Goal: Use online tool/utility: Utilize a website feature to perform a specific function

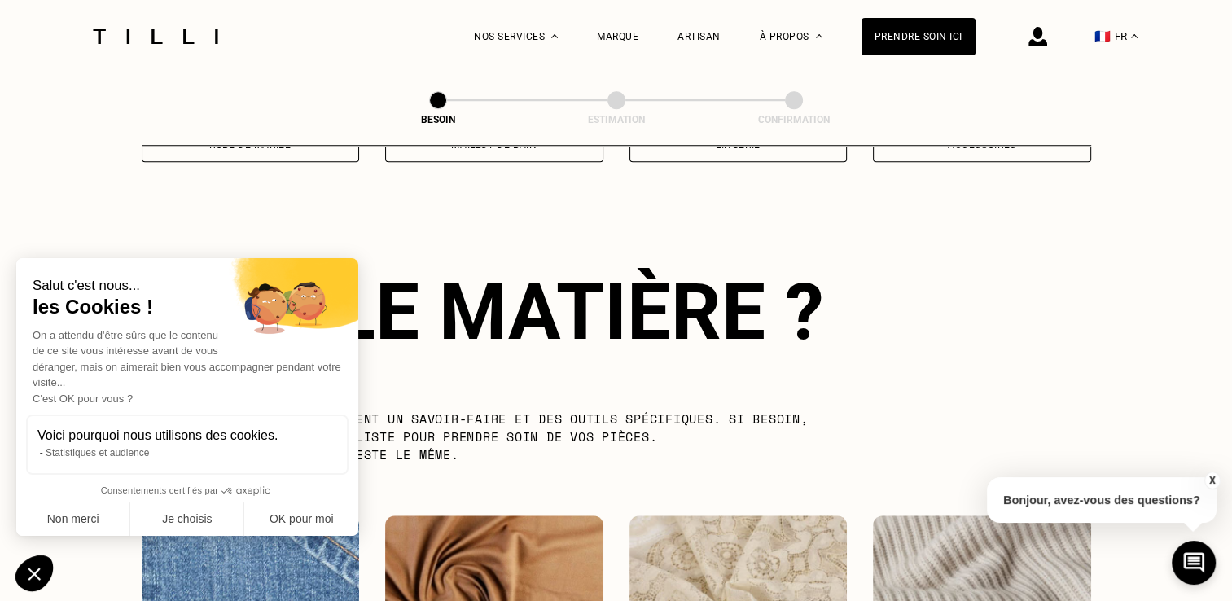
scroll to position [1416, 0]
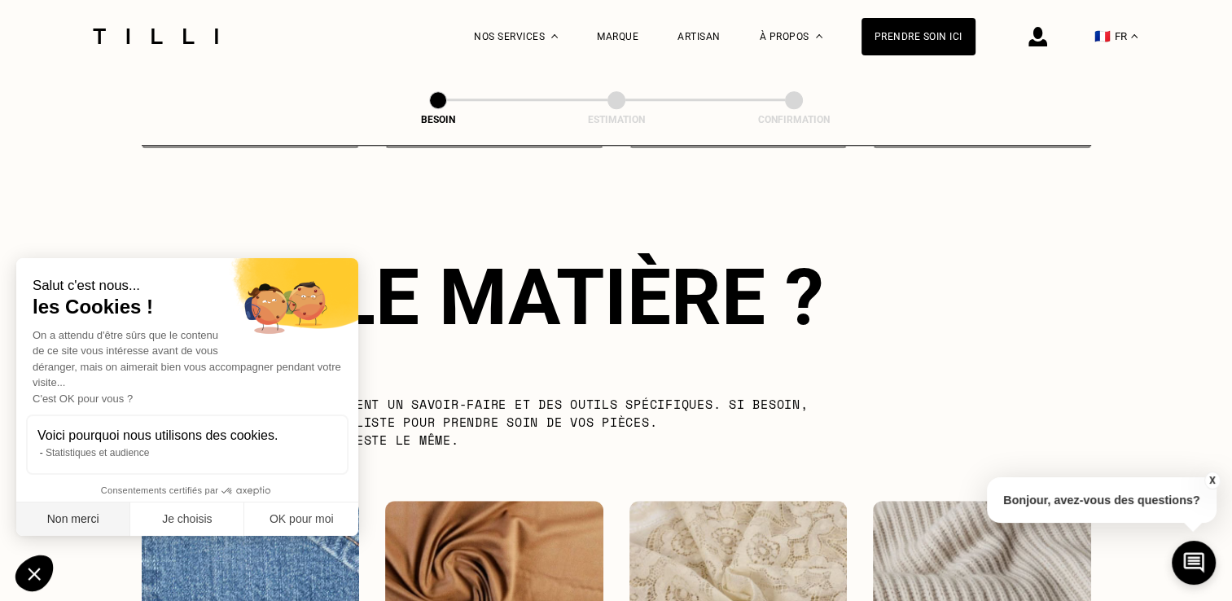
click at [100, 519] on button "Non merci" at bounding box center [73, 519] width 114 height 34
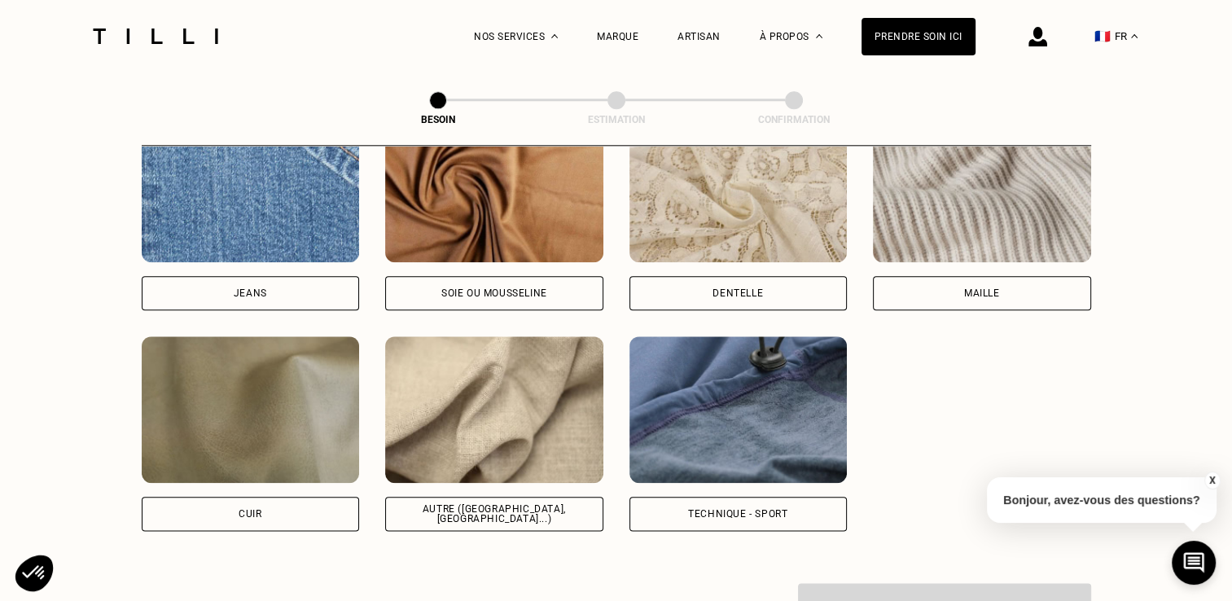
scroll to position [1801, 0]
click at [469, 503] on div "Autre ([GEOGRAPHIC_DATA], [GEOGRAPHIC_DATA]...)" at bounding box center [494, 513] width 218 height 34
select select "FR"
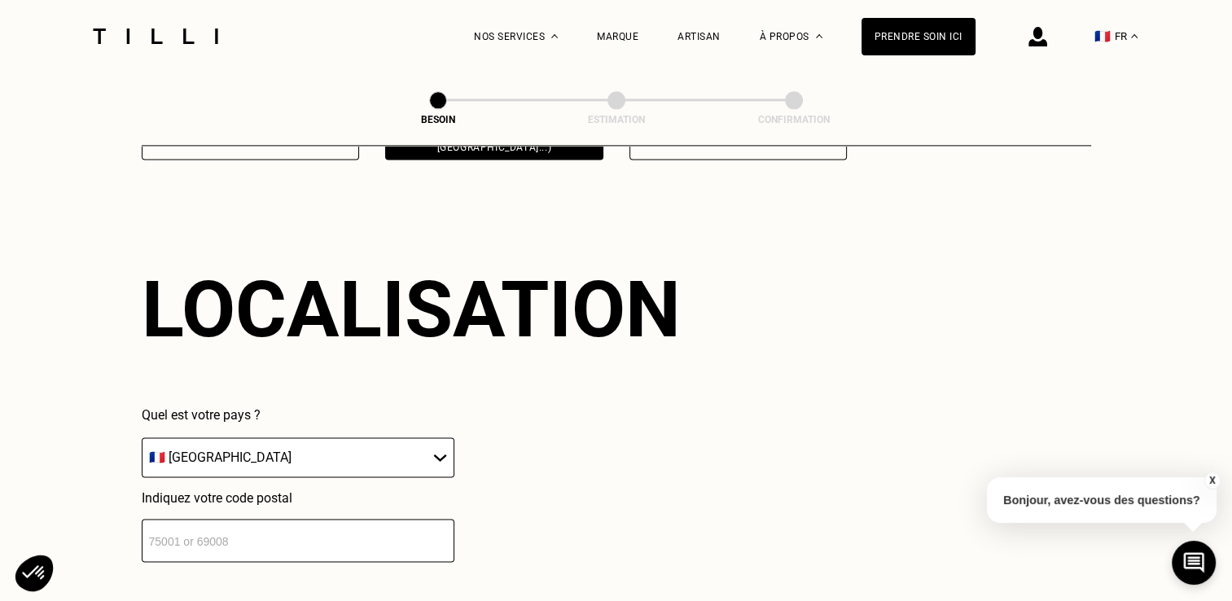
scroll to position [2186, 0]
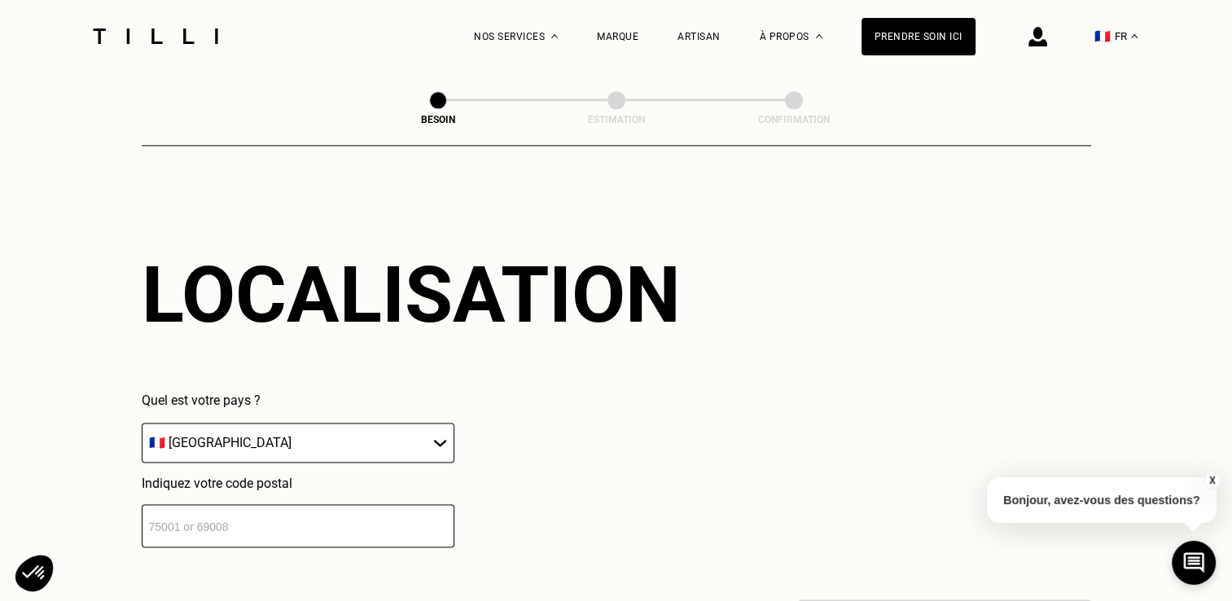
click at [329, 516] on input "number" at bounding box center [298, 525] width 313 height 43
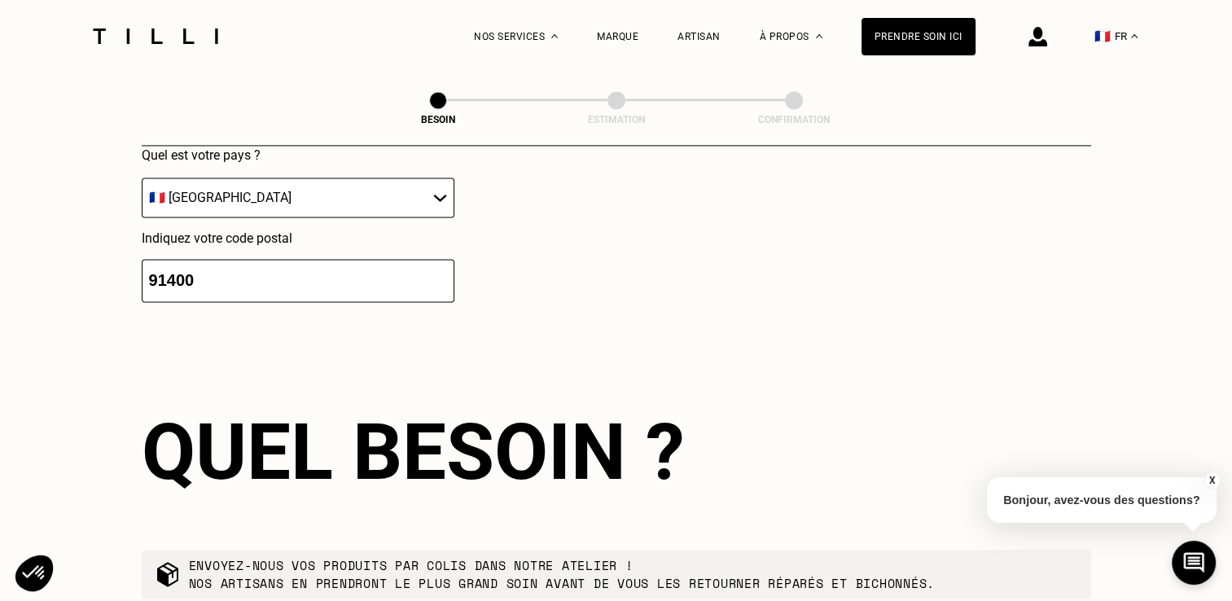
scroll to position [2592, 0]
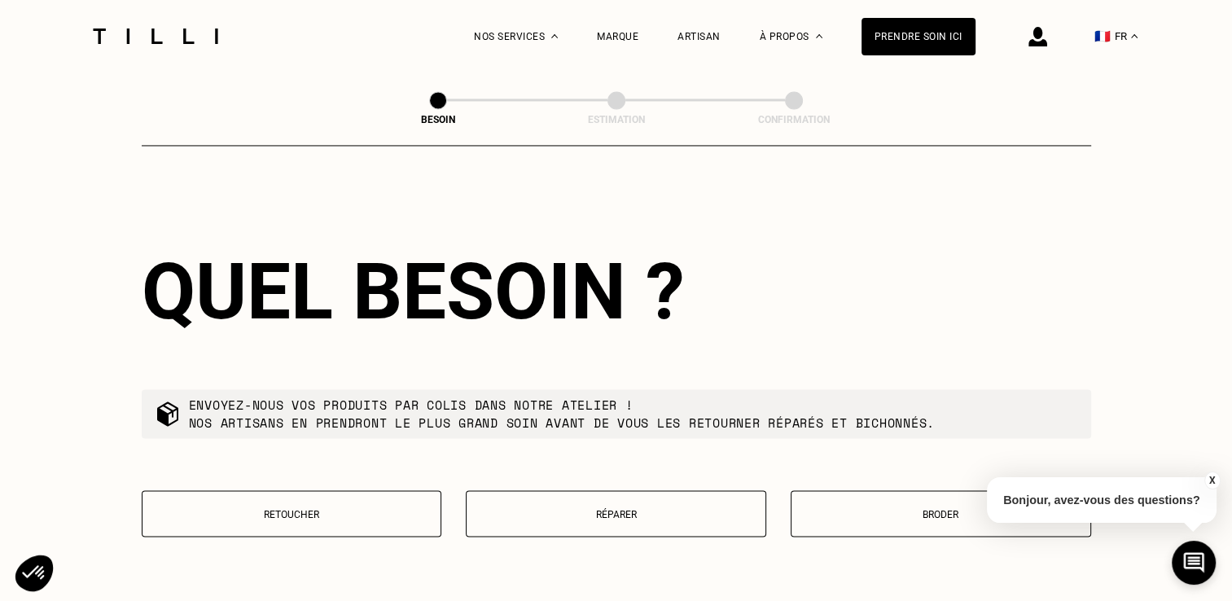
type input "91400"
click at [534, 494] on button "Réparer" at bounding box center [616, 513] width 300 height 46
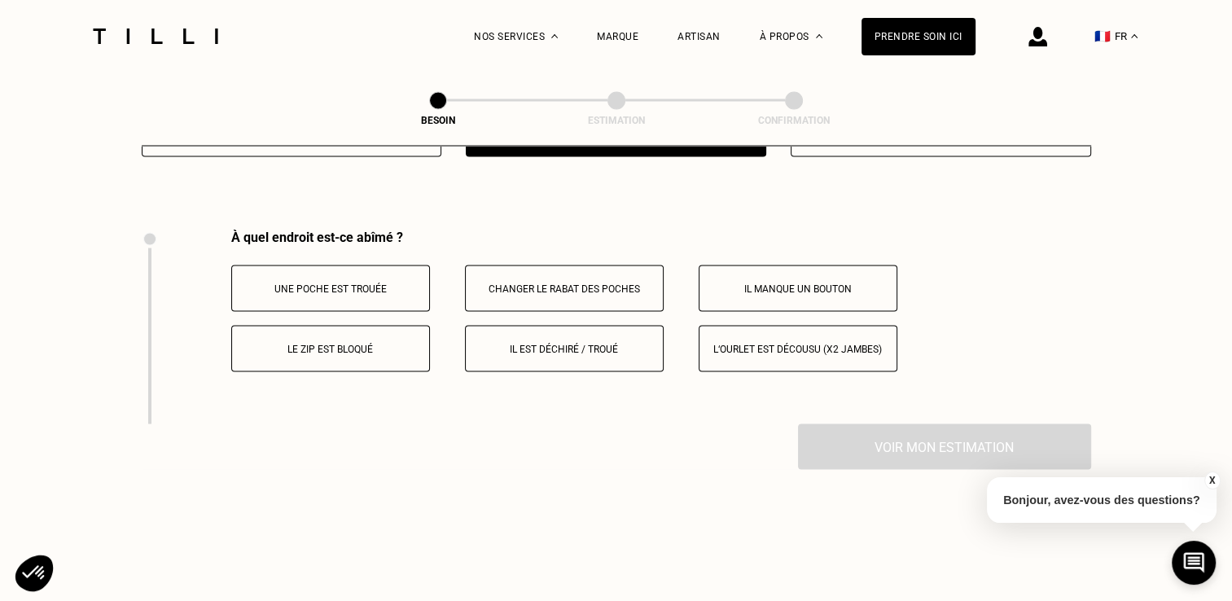
scroll to position [3009, 0]
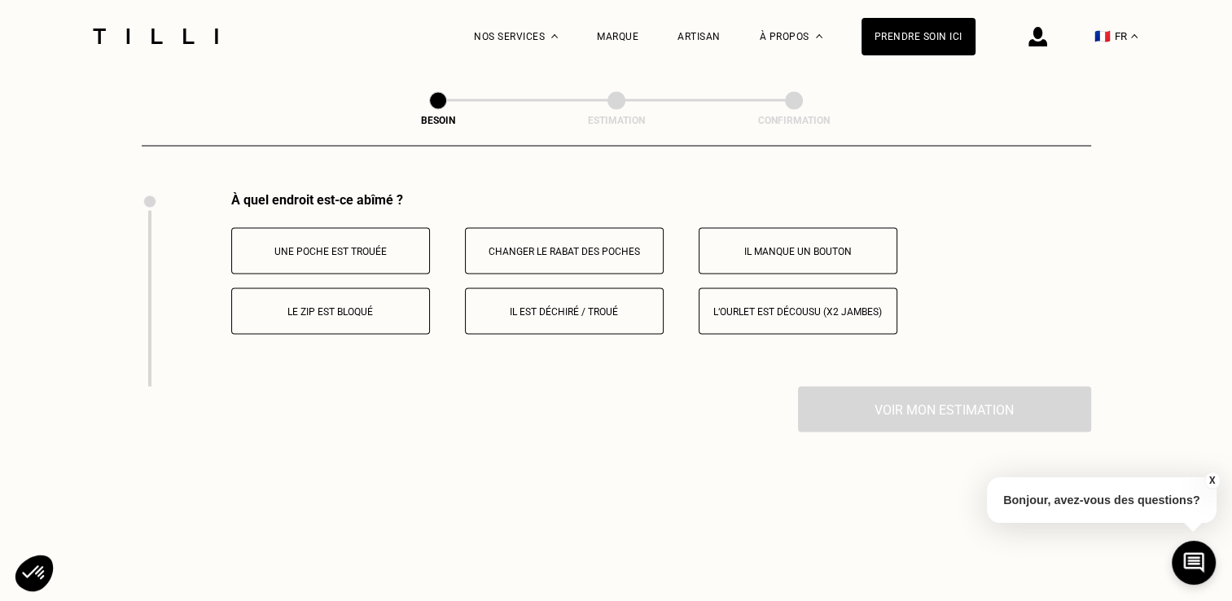
click at [596, 305] on p "Il est déchiré / troué" at bounding box center [564, 310] width 181 height 11
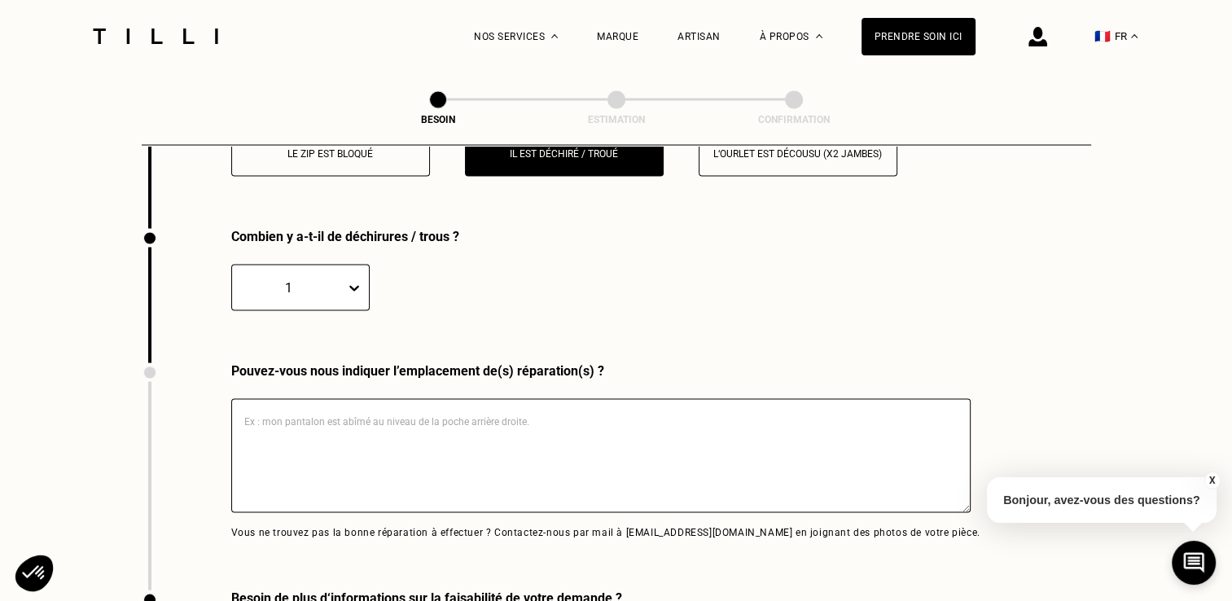
scroll to position [3204, 0]
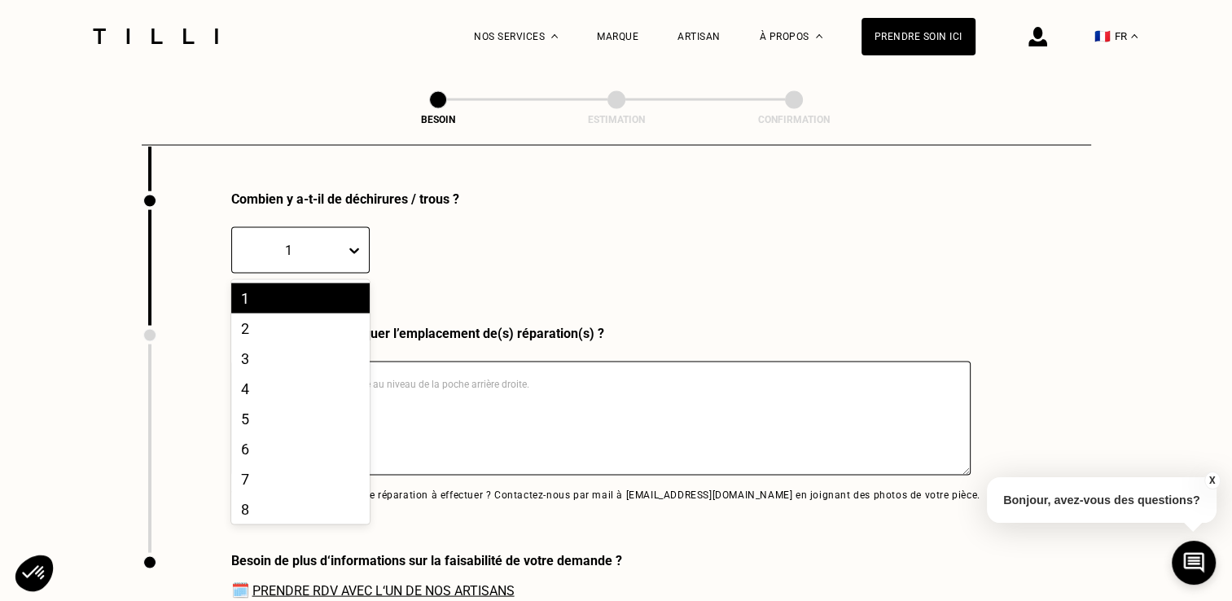
click at [354, 243] on icon at bounding box center [354, 251] width 16 height 16
click at [252, 378] on div "4" at bounding box center [300, 389] width 138 height 30
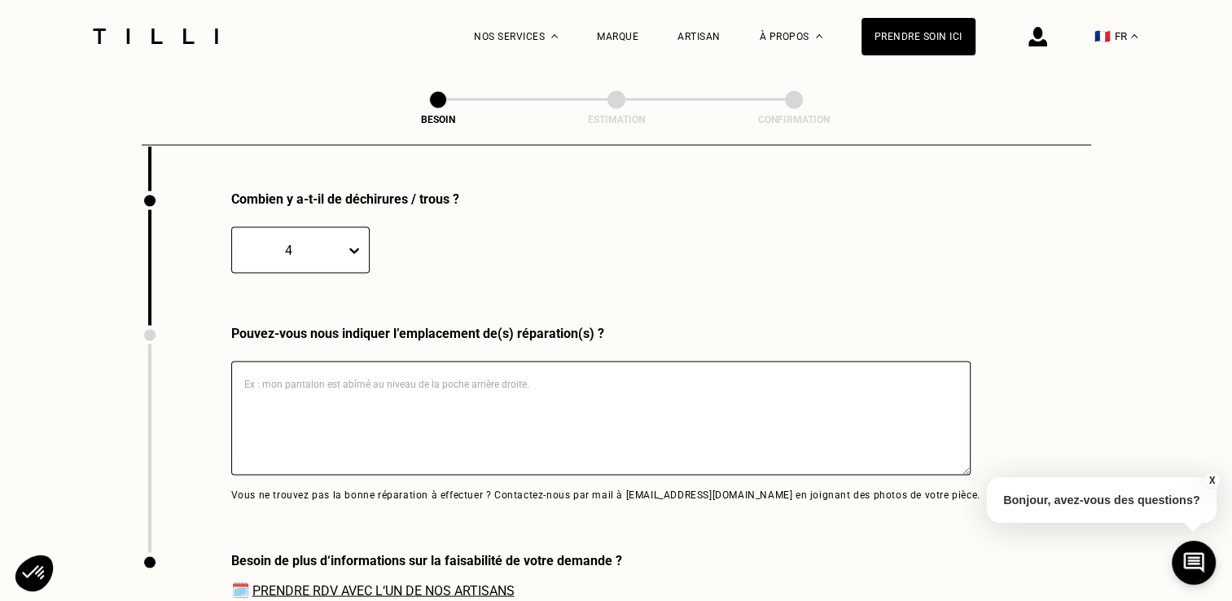
click at [273, 379] on textarea at bounding box center [600, 418] width 739 height 114
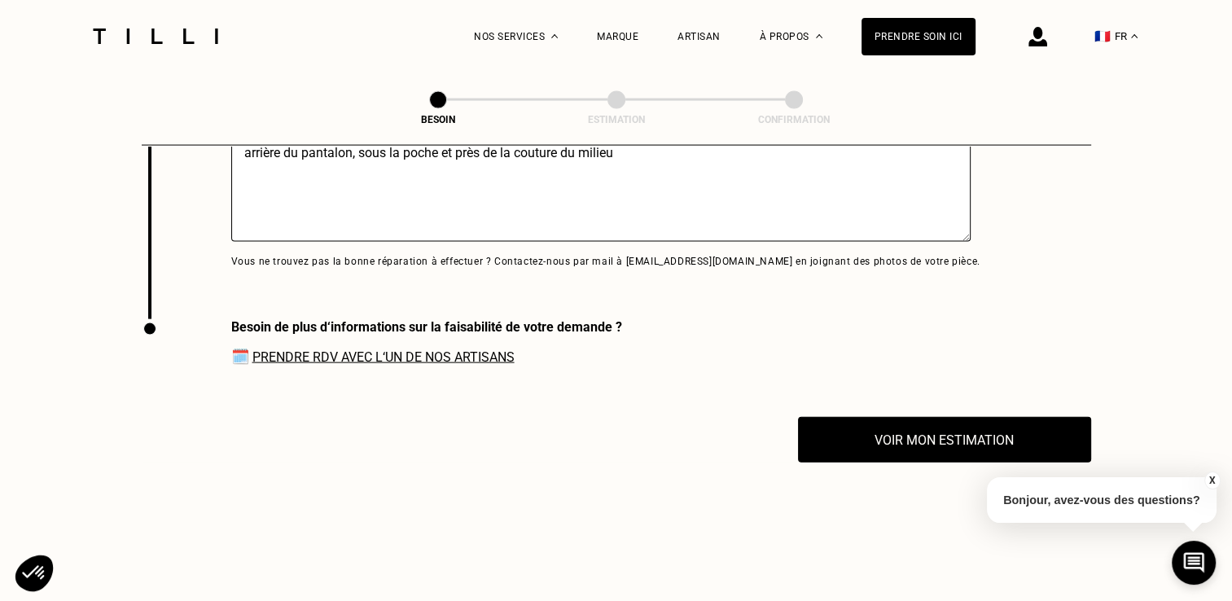
scroll to position [3438, 0]
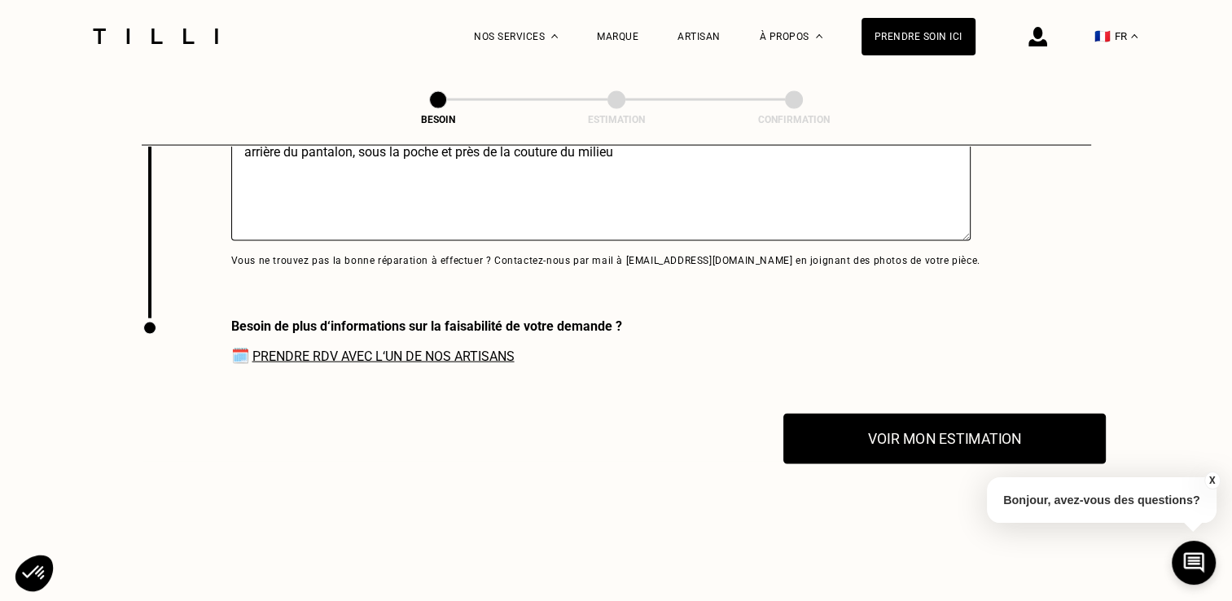
type textarea "arrière du pantalon, sous la poche et près de la couture du milieu"
click at [949, 440] on button "Voir mon estimation" at bounding box center [944, 439] width 322 height 50
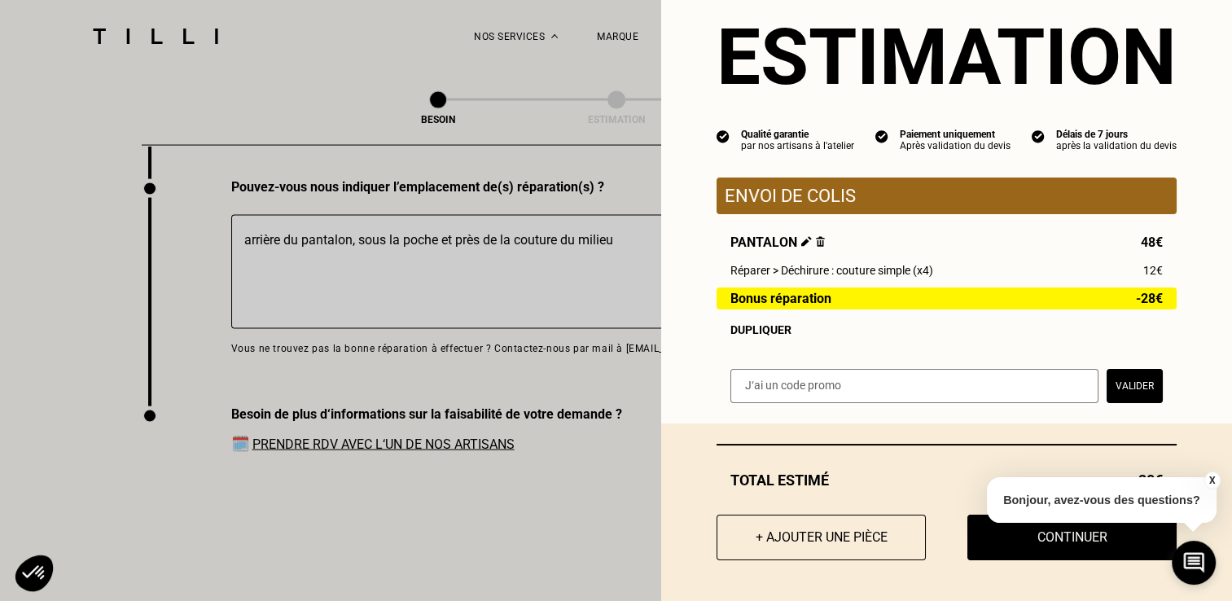
scroll to position [3350, 0]
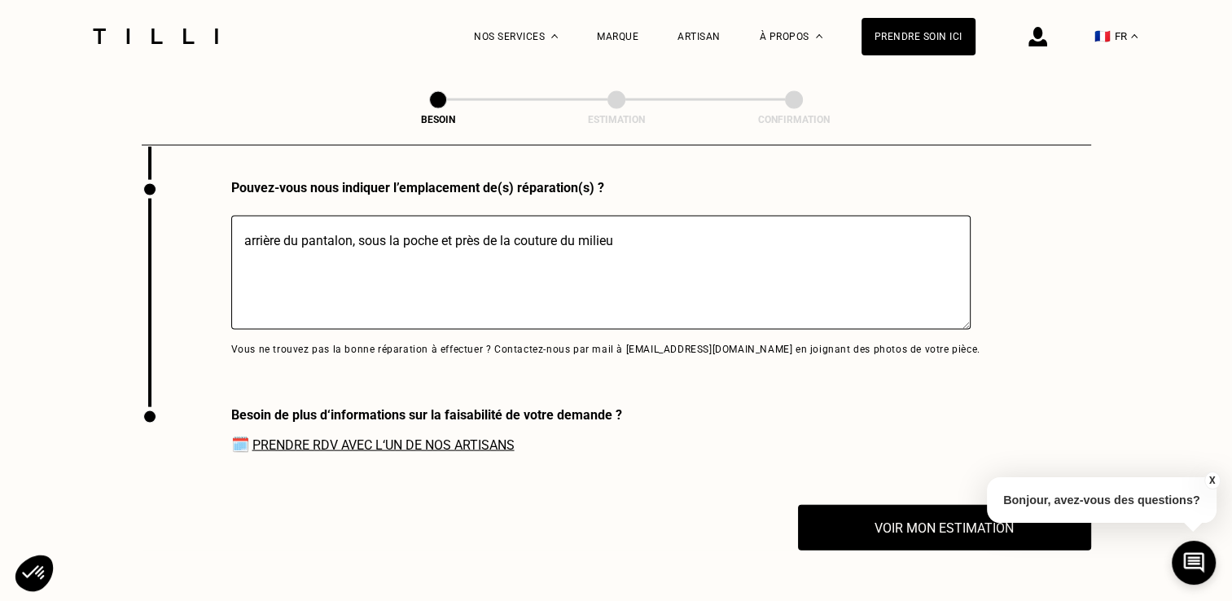
click at [1211, 476] on button "X" at bounding box center [1211, 480] width 16 height 18
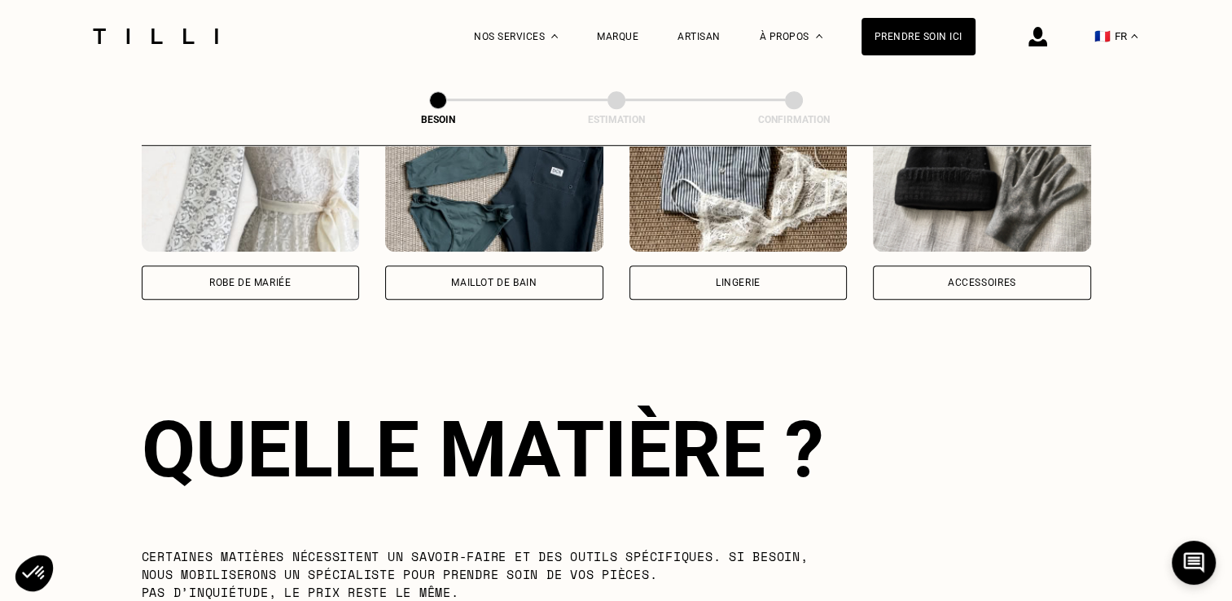
scroll to position [1253, 0]
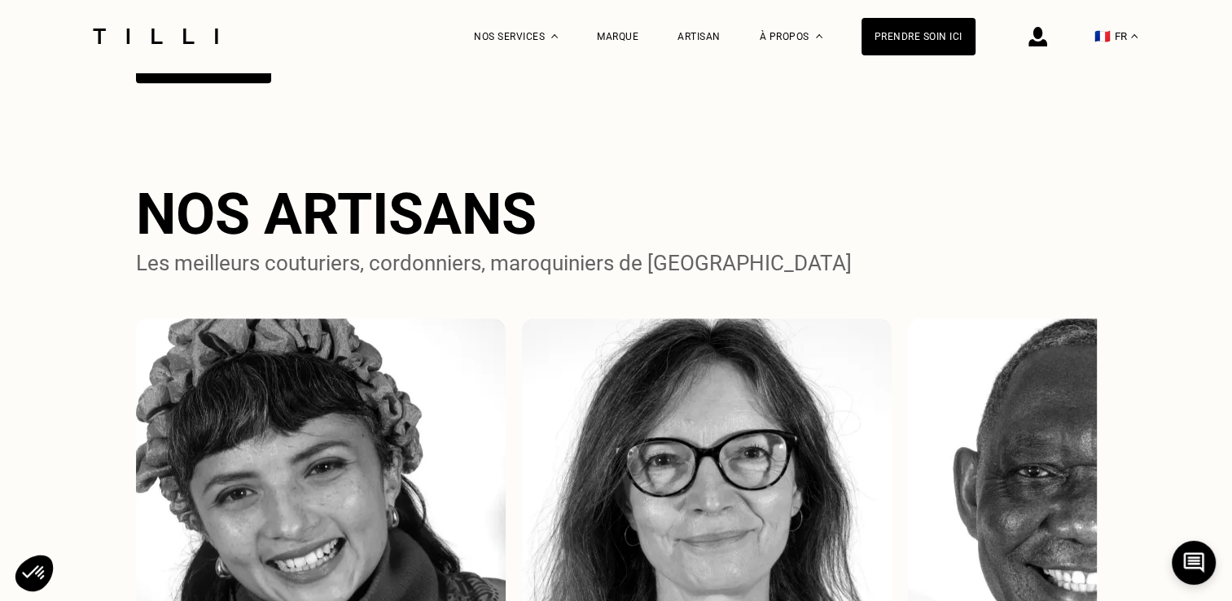
scroll to position [1030, 0]
